Goal: Task Accomplishment & Management: Use online tool/utility

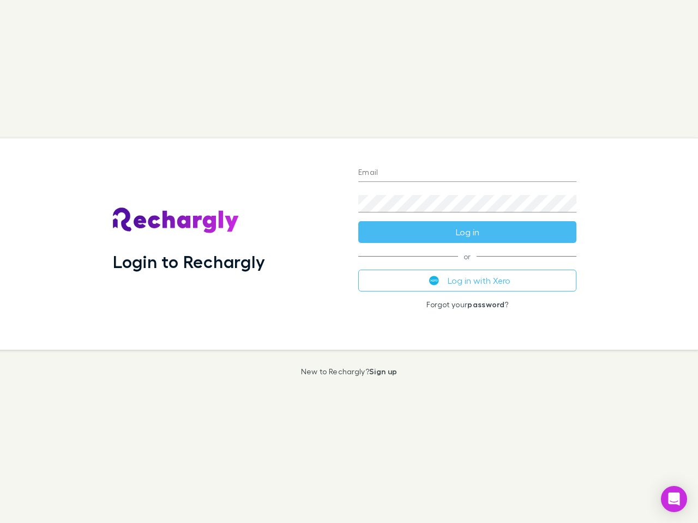
click at [349, 262] on div "Login to Rechargly" at bounding box center [226, 244] width 245 height 212
click at [467, 173] on input "Email" at bounding box center [467, 173] width 218 height 17
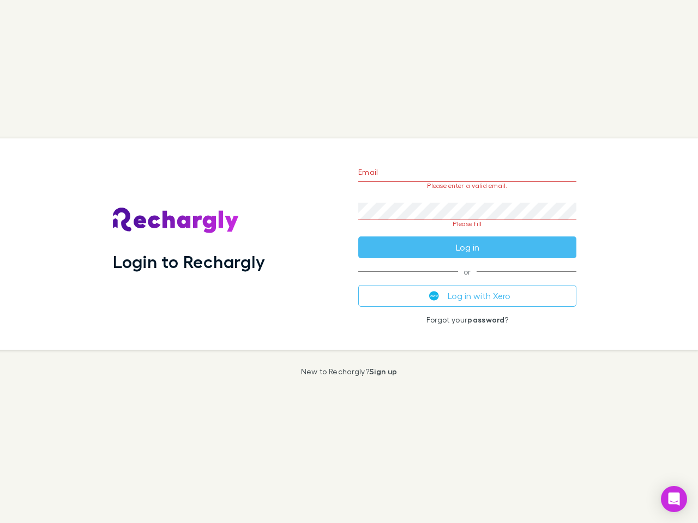
click at [467, 232] on form "Email Please enter a valid email. Password Please fill Log in" at bounding box center [467, 207] width 218 height 103
click at [467, 281] on div "Email Please enter a valid email. Password Please fill Log in or Log in with Xe…" at bounding box center [468, 244] width 236 height 212
click at [674, 499] on icon "Open Intercom Messenger" at bounding box center [673, 499] width 11 height 13
